Goal: Task Accomplishment & Management: Understand process/instructions

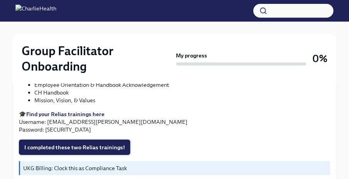
scroll to position [1002, 0]
click at [71, 143] on span "I completed these two Relias trainings!" at bounding box center [74, 147] width 101 height 8
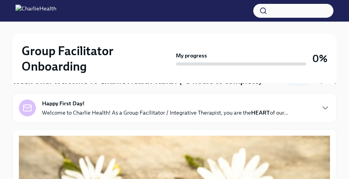
scroll to position [0, 0]
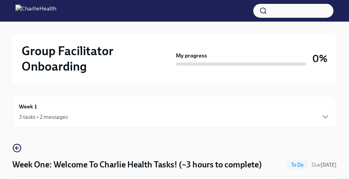
click at [206, 118] on div "3 tasks • 2 messages" at bounding box center [174, 116] width 311 height 9
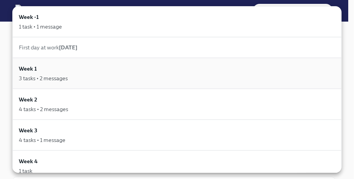
click at [97, 68] on div "Week 1 3 tasks • 2 messages" at bounding box center [177, 73] width 317 height 18
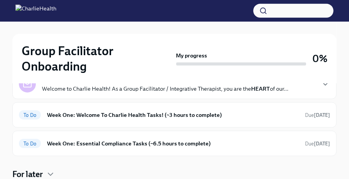
scroll to position [156, 0]
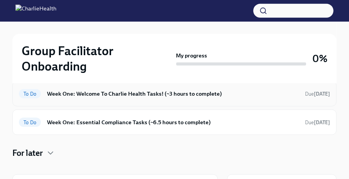
click at [148, 90] on h6 "Week One: Welcome To Charlie Health Tasks! (~3 hours to complete)" at bounding box center [173, 93] width 252 height 8
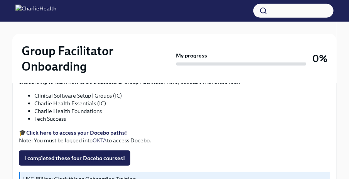
scroll to position [1135, 0]
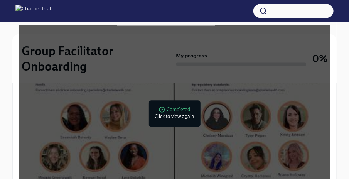
scroll to position [156, 0]
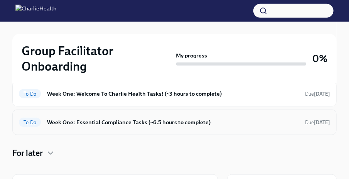
click at [222, 120] on h6 "Week One: Essential Compliance Tasks (~6.5 hours to complete)" at bounding box center [173, 122] width 252 height 8
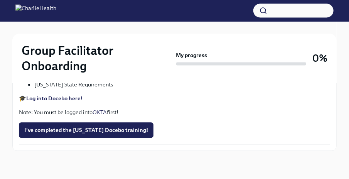
scroll to position [1803, 0]
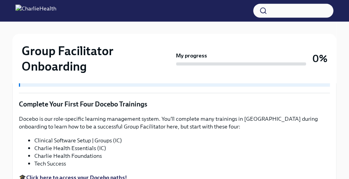
scroll to position [1085, 0]
